Goal: Find specific page/section: Find specific page/section

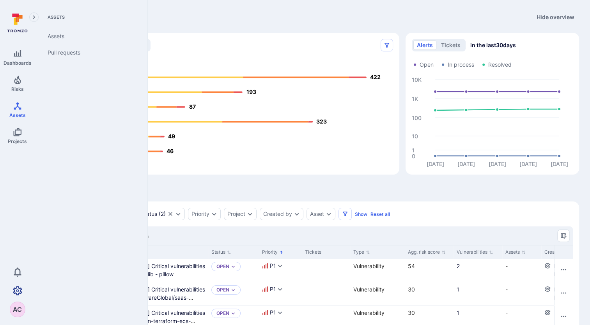
click at [17, 292] on icon "Settings" at bounding box center [17, 290] width 9 height 9
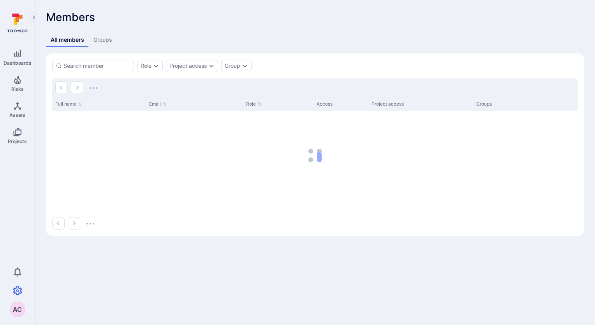
click at [219, 46] on div "All members Groups" at bounding box center [315, 40] width 539 height 14
click at [151, 68] on div "Role" at bounding box center [146, 66] width 11 height 6
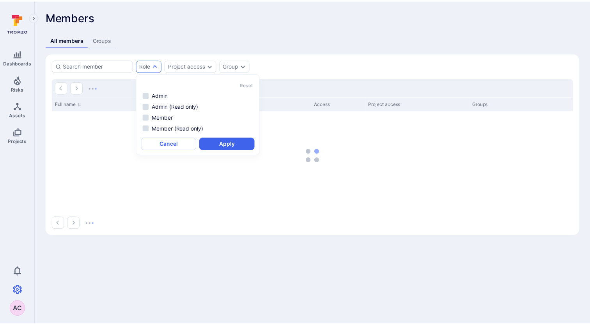
scroll to position [6, 0]
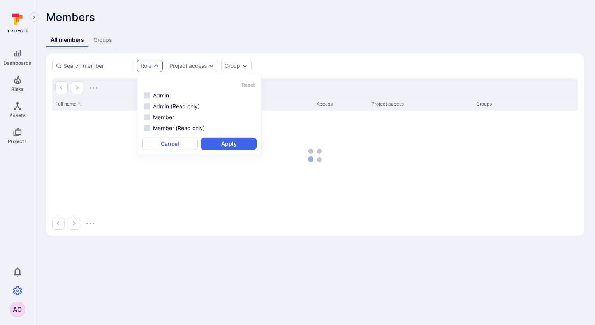
click at [239, 33] on div "All members Groups" at bounding box center [315, 40] width 539 height 14
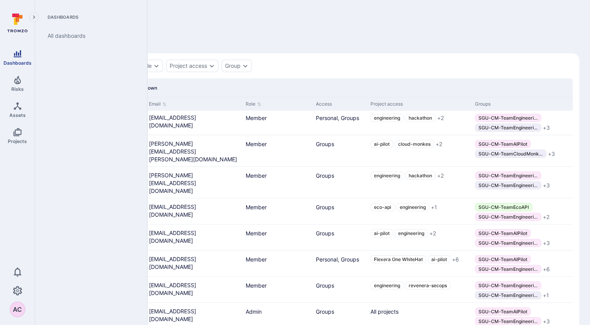
click at [16, 54] on icon "Dashboards" at bounding box center [18, 53] width 8 height 7
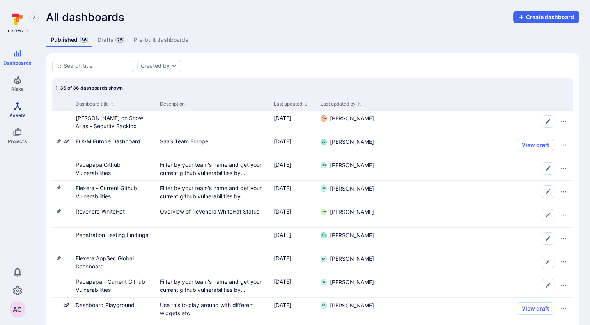
click at [22, 111] on link "Assets" at bounding box center [17, 109] width 35 height 23
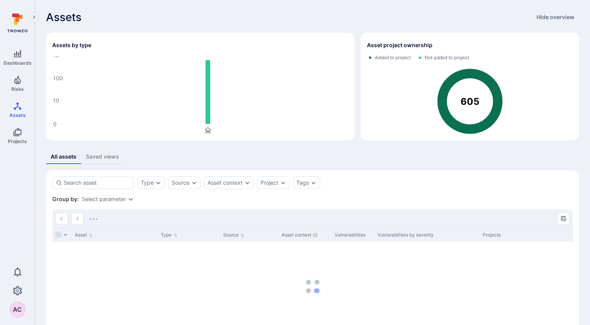
scroll to position [39, 0]
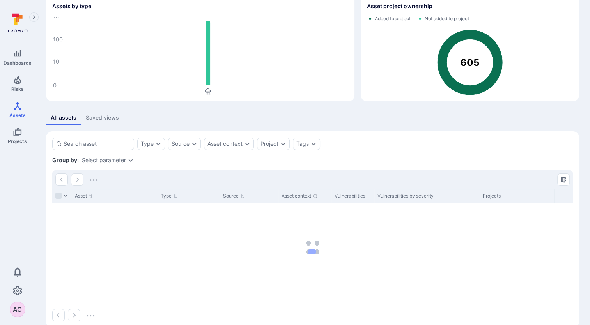
click at [120, 161] on div "Select parameter" at bounding box center [104, 160] width 44 height 6
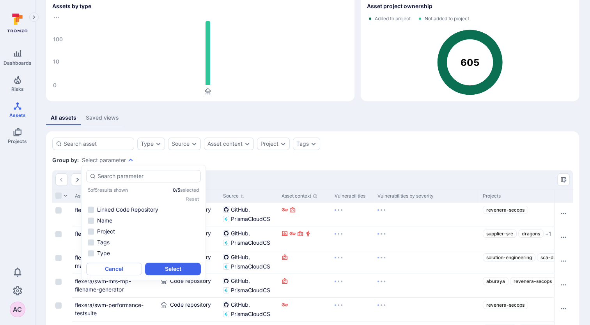
click at [114, 116] on div "Saved views" at bounding box center [102, 118] width 33 height 8
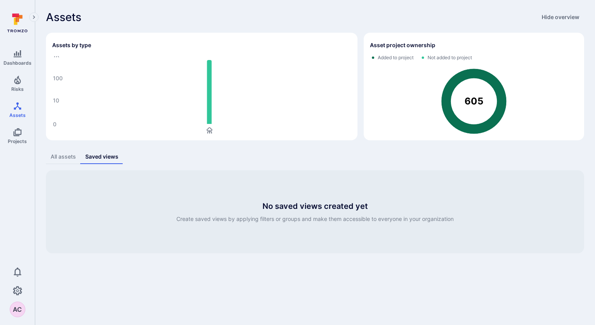
click at [61, 156] on div "All assets" at bounding box center [63, 157] width 25 height 8
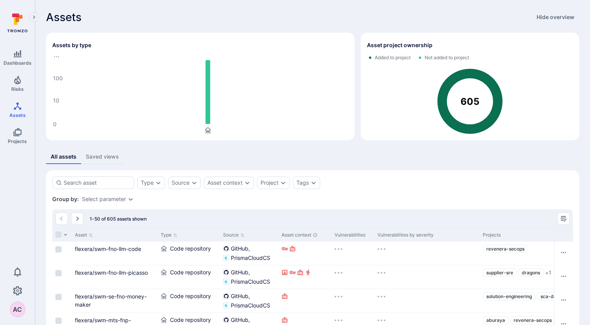
scroll to position [78, 0]
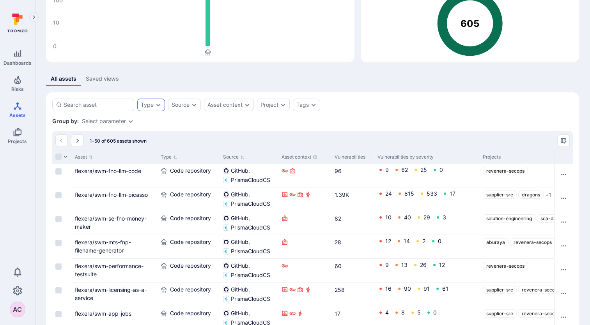
click at [157, 105] on icon "Expand dropdown" at bounding box center [158, 105] width 4 height 3
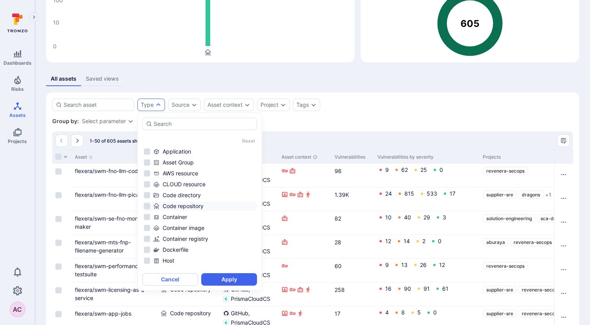
click at [144, 206] on li "Code repository" at bounding box center [199, 205] width 115 height 9
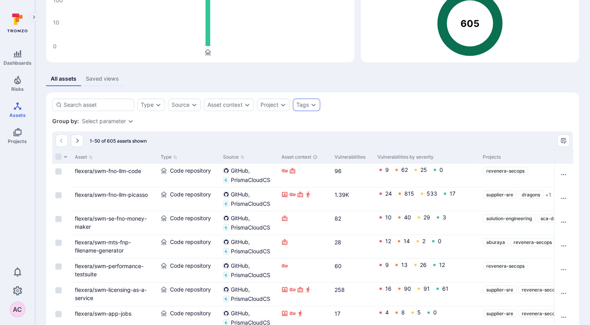
click at [305, 106] on div "Tags" at bounding box center [302, 105] width 12 height 6
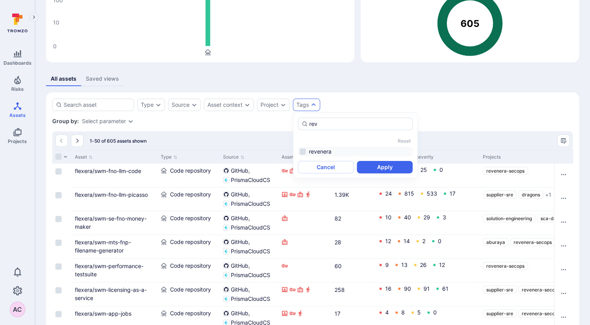
click at [303, 150] on li "revenera" at bounding box center [355, 151] width 115 height 9
type input "rev"
click at [376, 166] on button "Apply" at bounding box center [385, 167] width 56 height 12
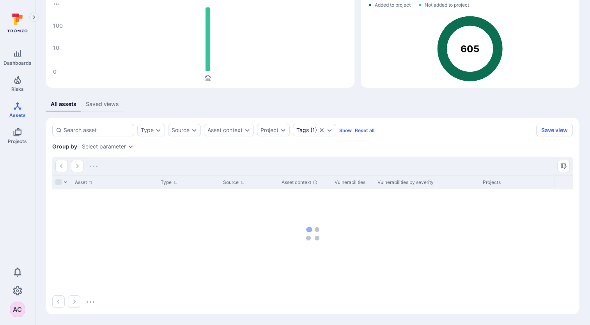
scroll to position [52, 0]
click at [159, 131] on icon "Expand dropdown" at bounding box center [158, 130] width 4 height 3
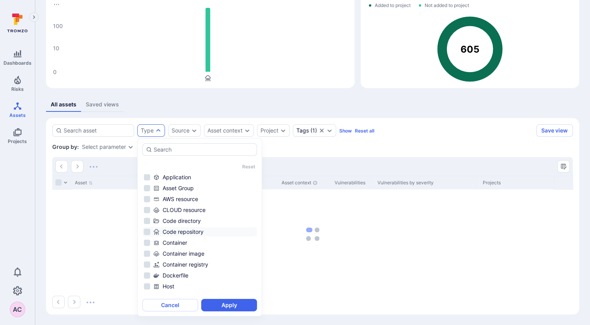
click at [148, 231] on li "Code repository" at bounding box center [199, 231] width 115 height 9
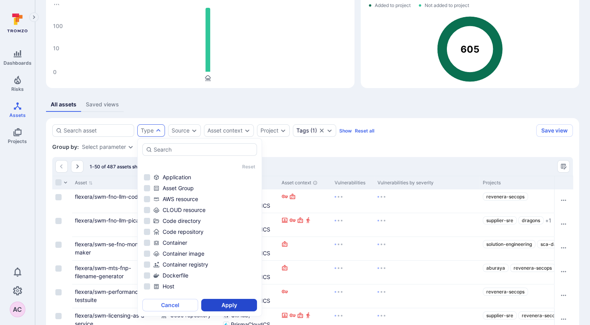
click at [224, 303] on button "Apply" at bounding box center [229, 305] width 56 height 12
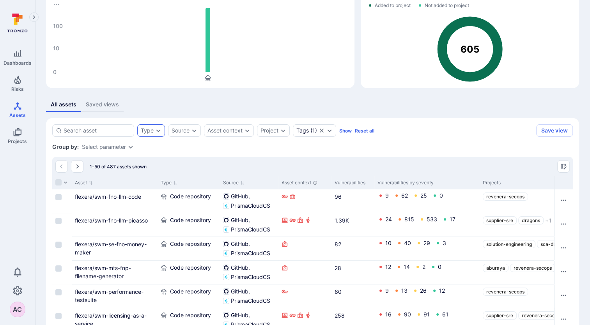
click at [152, 132] on div "Type" at bounding box center [147, 130] width 13 height 6
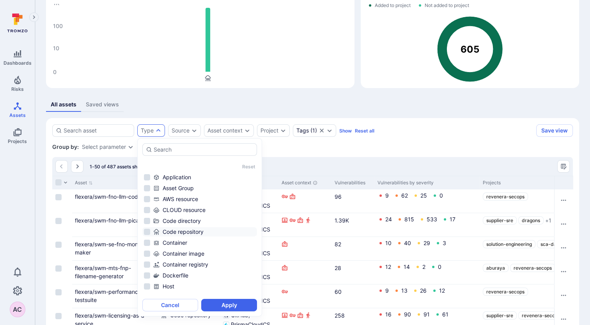
click at [178, 233] on div "Code repository" at bounding box center [204, 232] width 102 height 8
click at [223, 302] on button "Apply" at bounding box center [229, 305] width 56 height 12
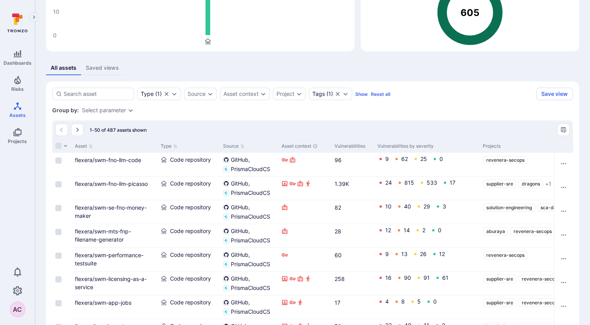
scroll to position [52, 0]
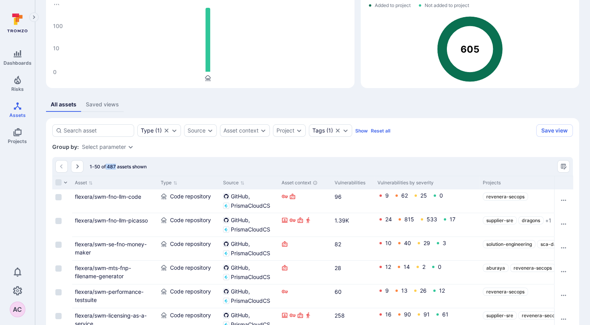
drag, startPoint x: 106, startPoint y: 166, endPoint x: 114, endPoint y: 167, distance: 8.7
click at [114, 167] on span "1-50 of 487 assets shown" at bounding box center [118, 167] width 57 height 6
click at [271, 149] on div "Group by: Select parameter" at bounding box center [312, 147] width 520 height 8
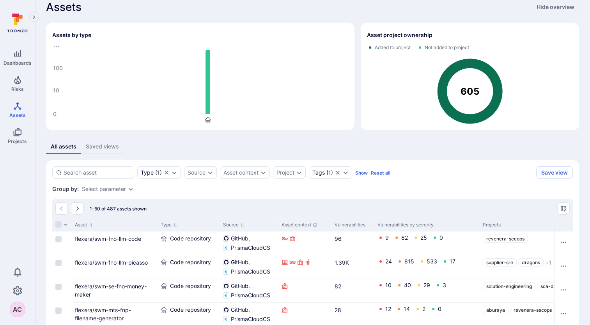
scroll to position [0, 0]
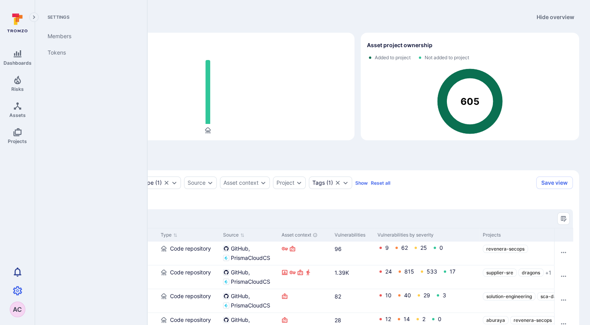
click at [16, 274] on icon "Notifications" at bounding box center [17, 271] width 9 height 9
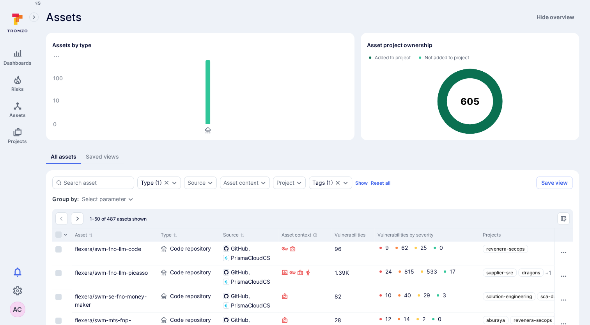
click at [254, 14] on div "Assets Hide overview" at bounding box center [312, 17] width 533 height 12
click at [9, 106] on link "Assets" at bounding box center [17, 109] width 35 height 23
click at [147, 180] on div "Type" at bounding box center [147, 183] width 13 height 6
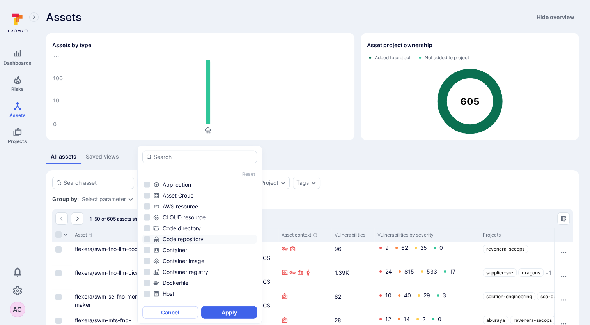
click at [160, 235] on div "Code repository" at bounding box center [204, 239] width 102 height 8
click at [221, 313] on button "Apply" at bounding box center [229, 312] width 56 height 12
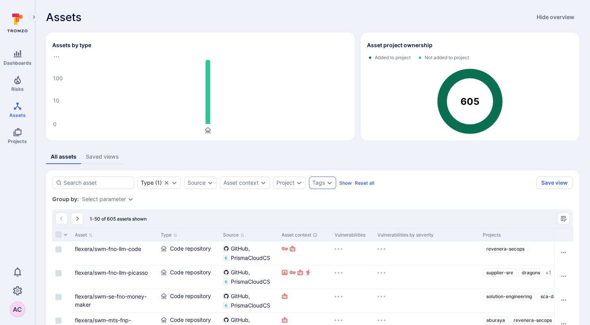
click at [319, 183] on div "Tags" at bounding box center [318, 183] width 12 height 6
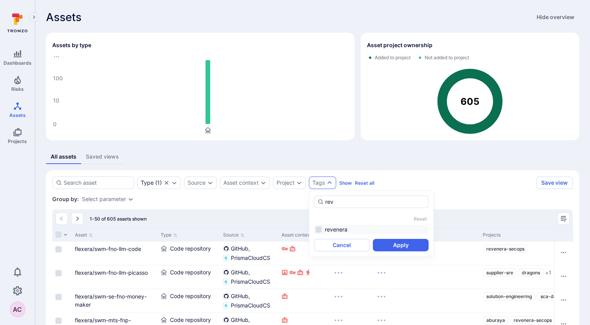
click at [341, 228] on li "revenera" at bounding box center [371, 229] width 115 height 9
click at [348, 228] on li "revenera" at bounding box center [371, 229] width 115 height 9
click at [319, 230] on li "revenera" at bounding box center [371, 229] width 115 height 9
click at [394, 249] on button "Apply" at bounding box center [401, 245] width 56 height 12
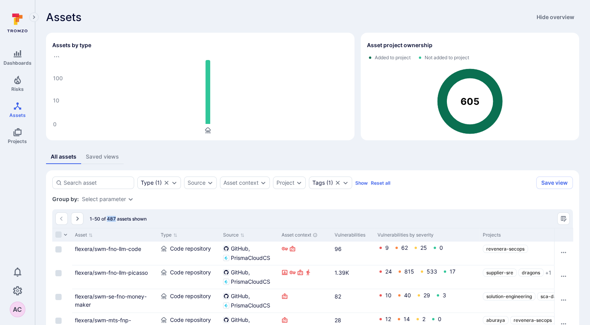
drag, startPoint x: 108, startPoint y: 220, endPoint x: 115, endPoint y: 219, distance: 7.4
click at [115, 219] on span "1-50 of 487 assets shown" at bounding box center [118, 219] width 57 height 6
click at [281, 201] on div "Group by: Select parameter" at bounding box center [312, 199] width 520 height 8
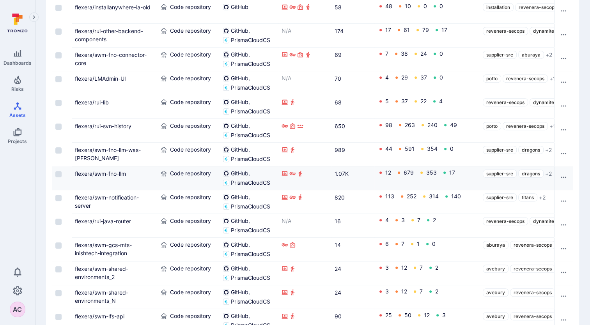
scroll to position [624, 0]
